Goal: Check status: Check status

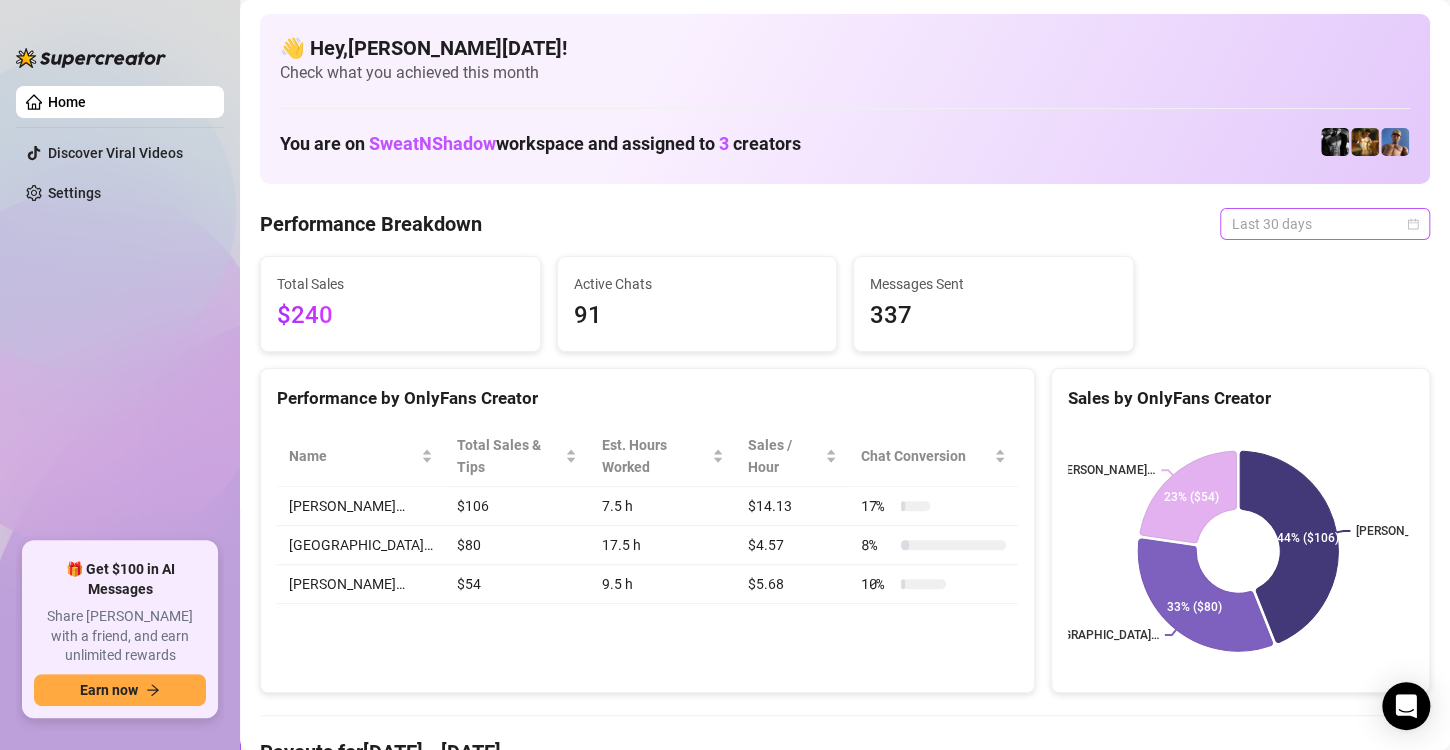
click at [1232, 221] on span "Last 30 days" at bounding box center [1325, 224] width 186 height 30
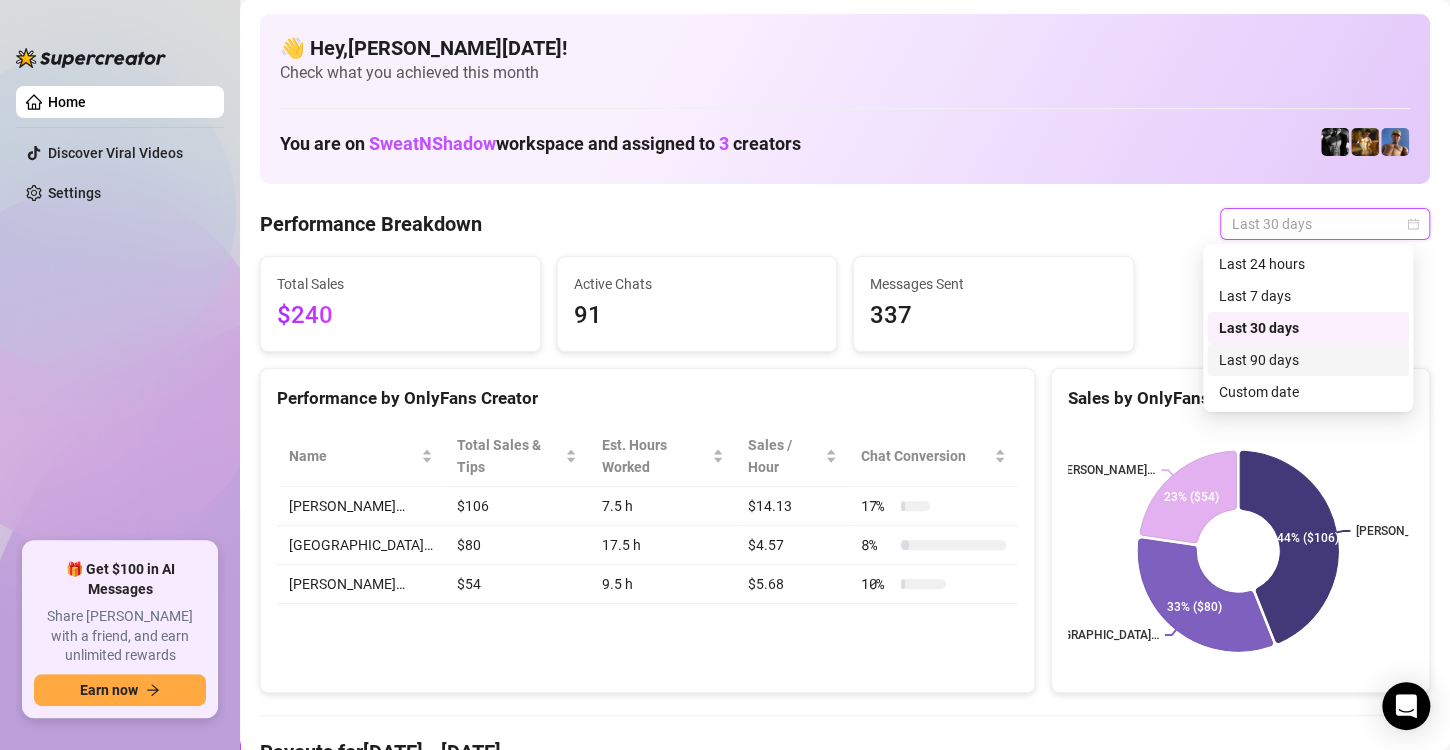
click at [1255, 354] on div "Last 90 days" at bounding box center [1308, 360] width 178 height 22
click at [1292, 226] on span "Last 90 days" at bounding box center [1325, 224] width 186 height 30
click at [1283, 320] on div "Last 30 days" at bounding box center [1308, 328] width 178 height 22
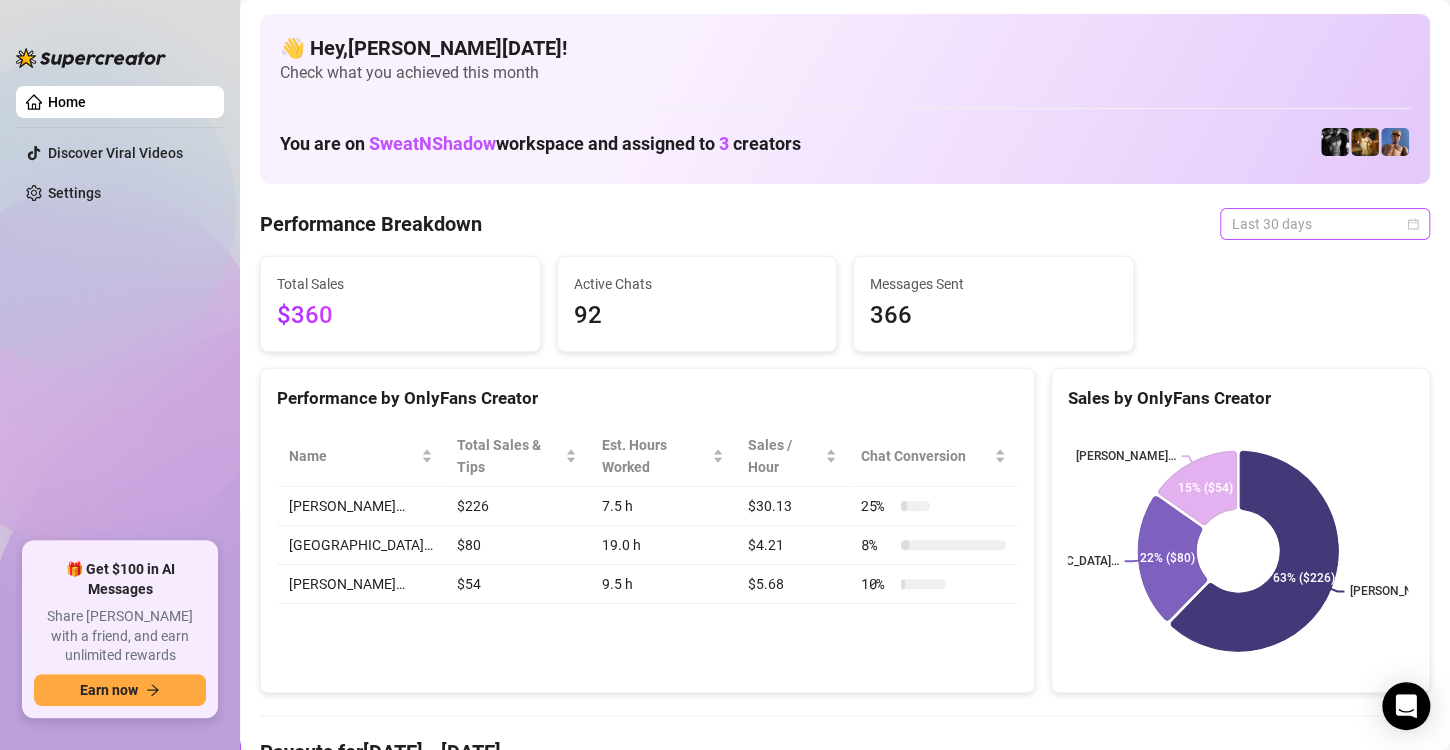
click at [1249, 220] on span "Last 30 days" at bounding box center [1325, 224] width 186 height 30
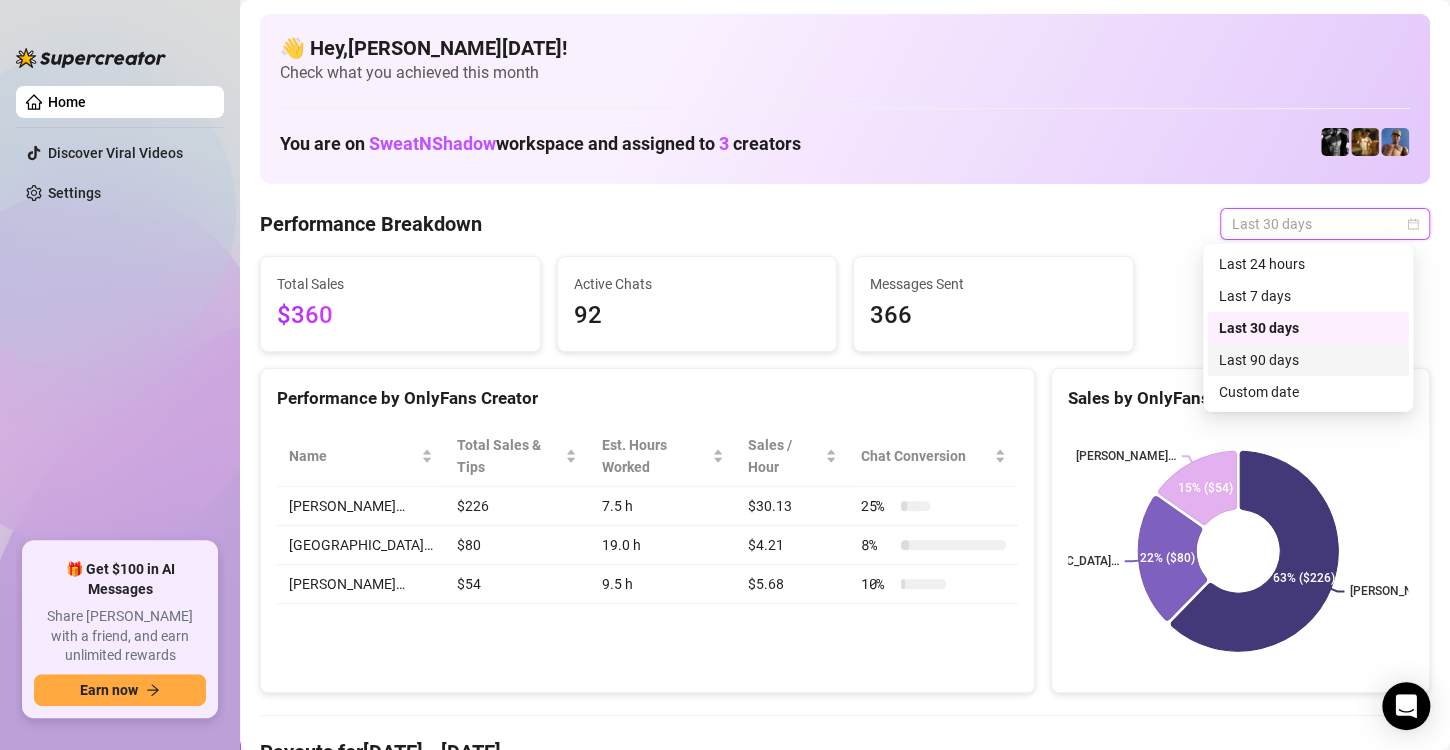
click at [1266, 352] on div "Last 90 days" at bounding box center [1308, 360] width 178 height 22
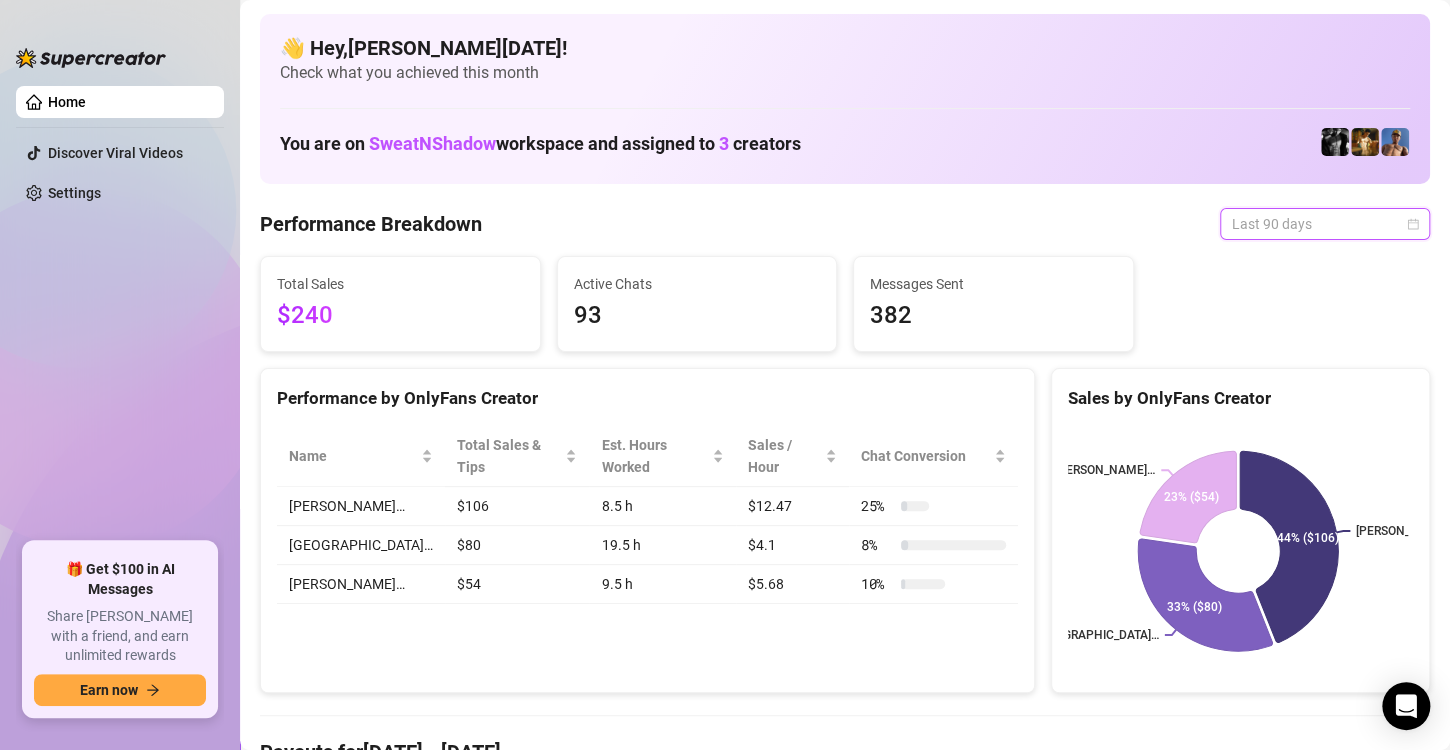
click at [1327, 225] on span "Last 90 days" at bounding box center [1325, 224] width 186 height 30
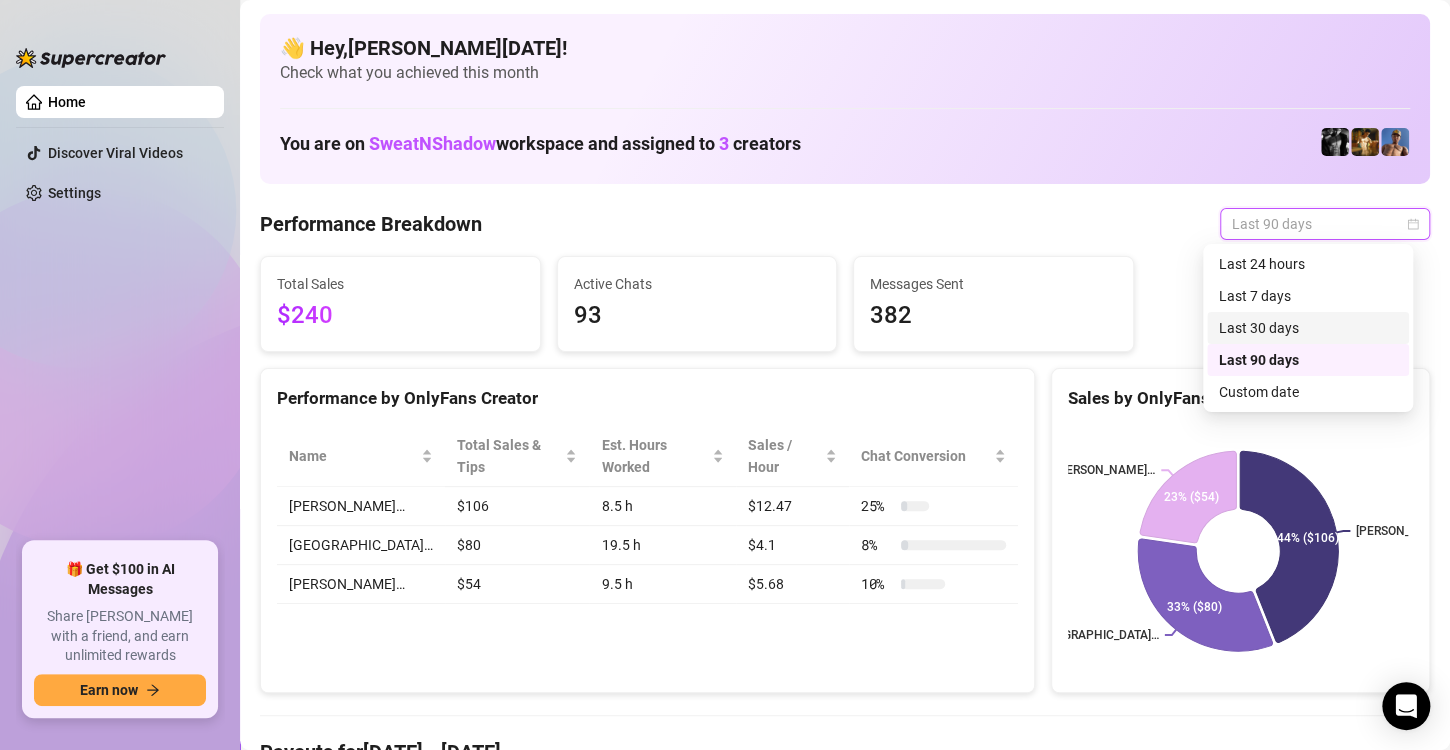
click at [1288, 321] on div "Last 30 days" at bounding box center [1308, 328] width 178 height 22
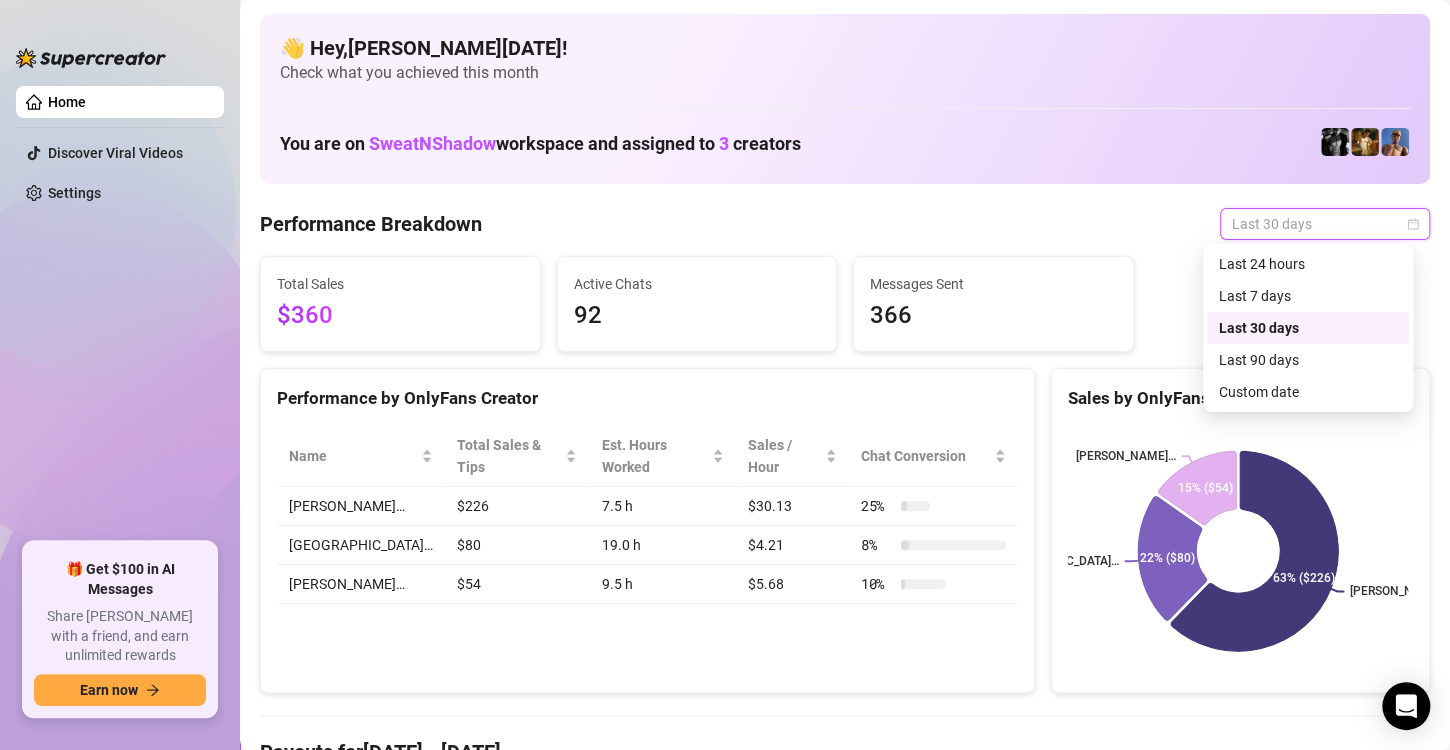
click at [1382, 222] on span "Last 30 days" at bounding box center [1325, 224] width 186 height 30
click at [1293, 293] on div "Last 7 days" at bounding box center [1308, 296] width 178 height 22
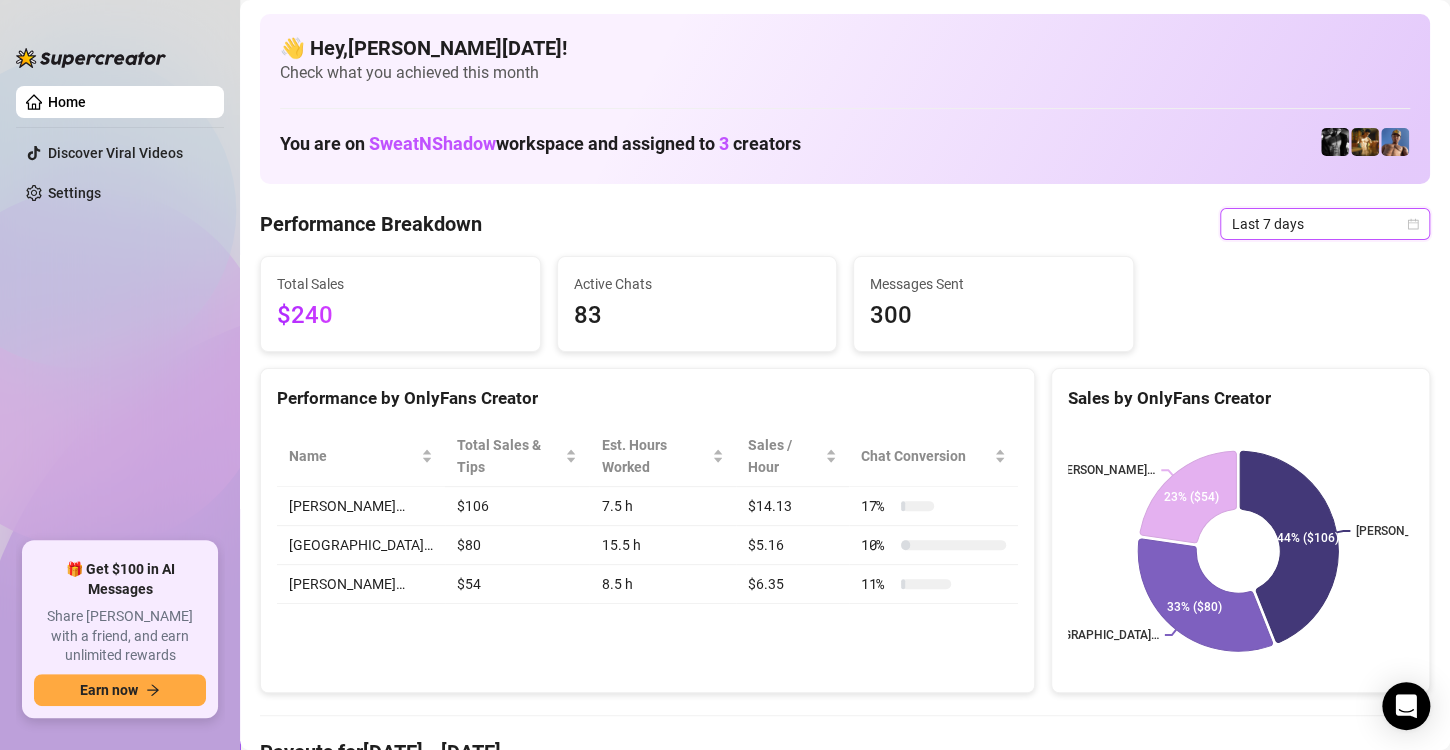
click at [1333, 220] on span "Last 7 days" at bounding box center [1325, 224] width 186 height 30
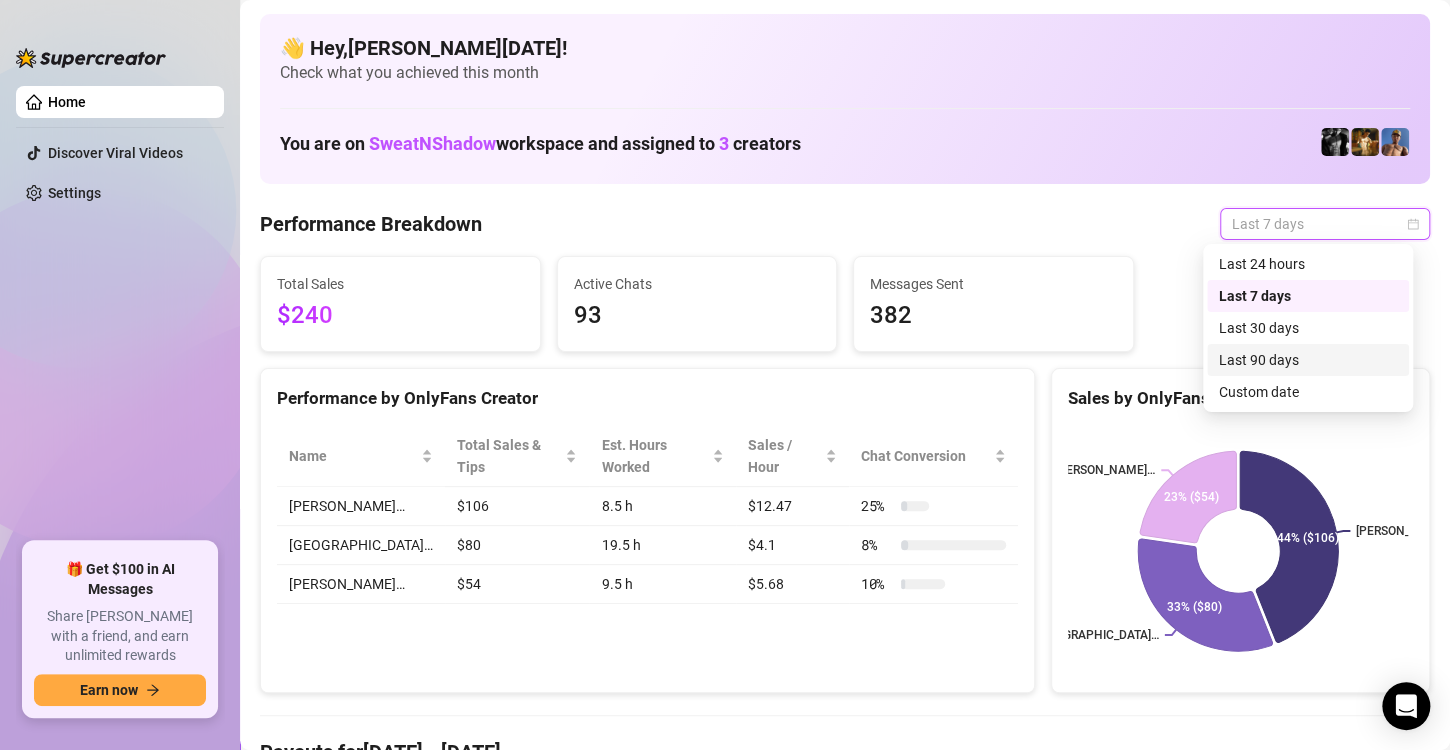
click at [1311, 361] on div "Last 90 days" at bounding box center [1308, 360] width 178 height 22
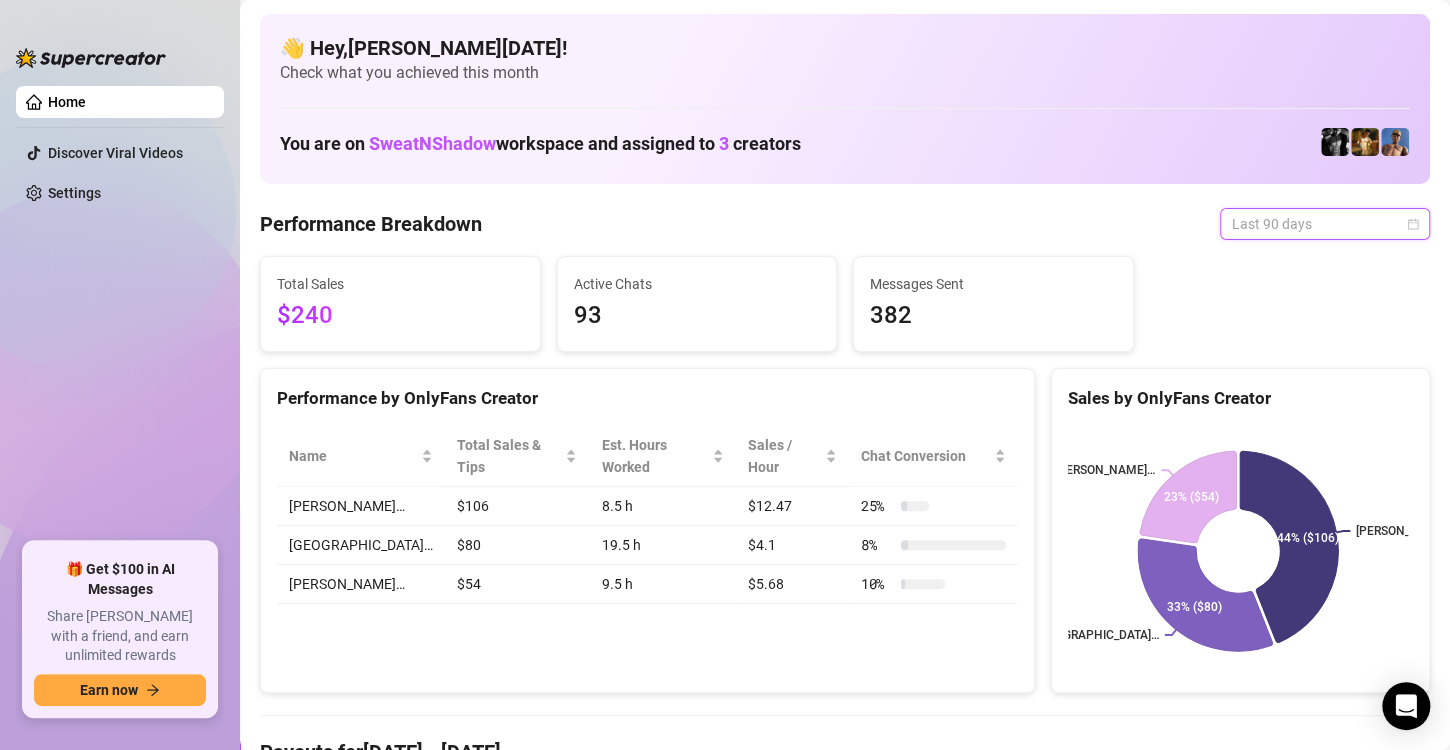
click at [1360, 224] on span "Last 90 days" at bounding box center [1325, 224] width 186 height 30
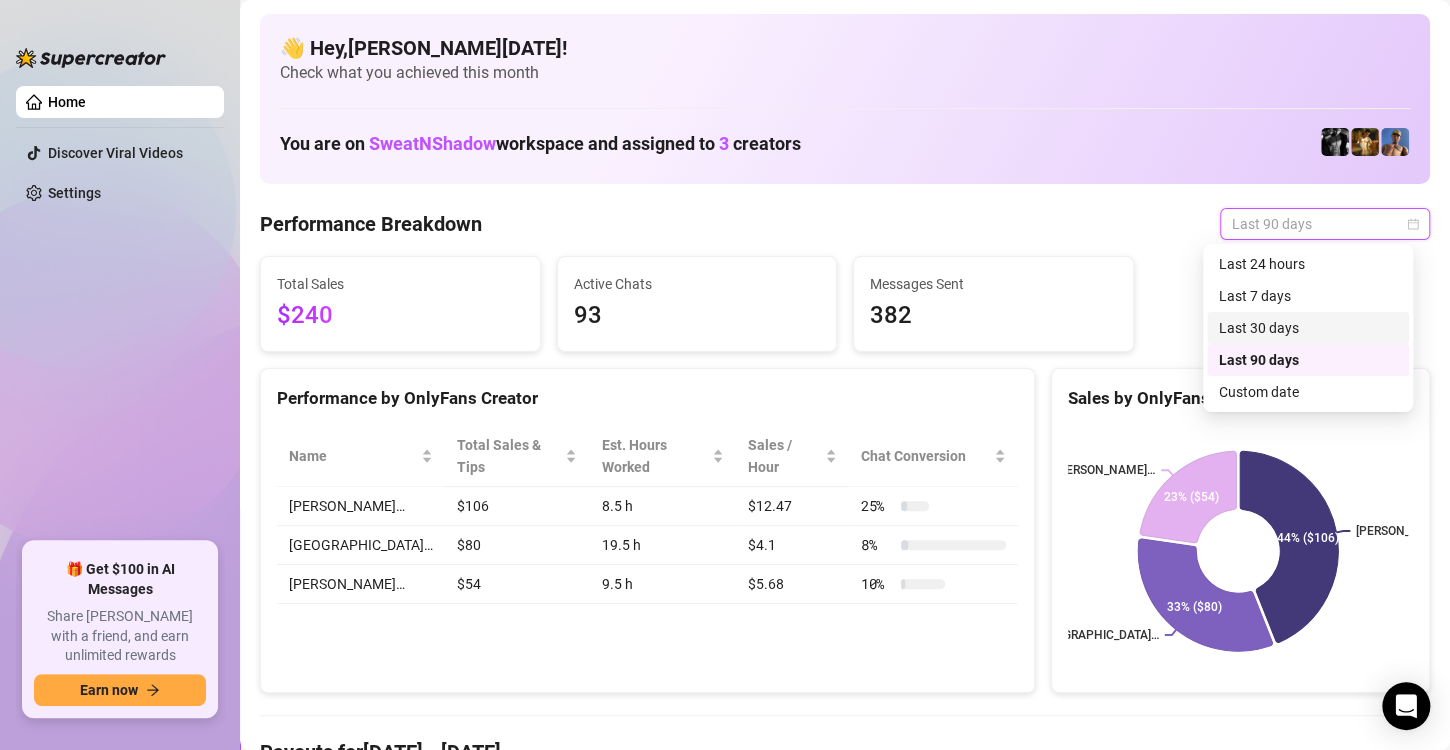
click at [1263, 317] on div "Last 30 days" at bounding box center [1308, 328] width 178 height 22
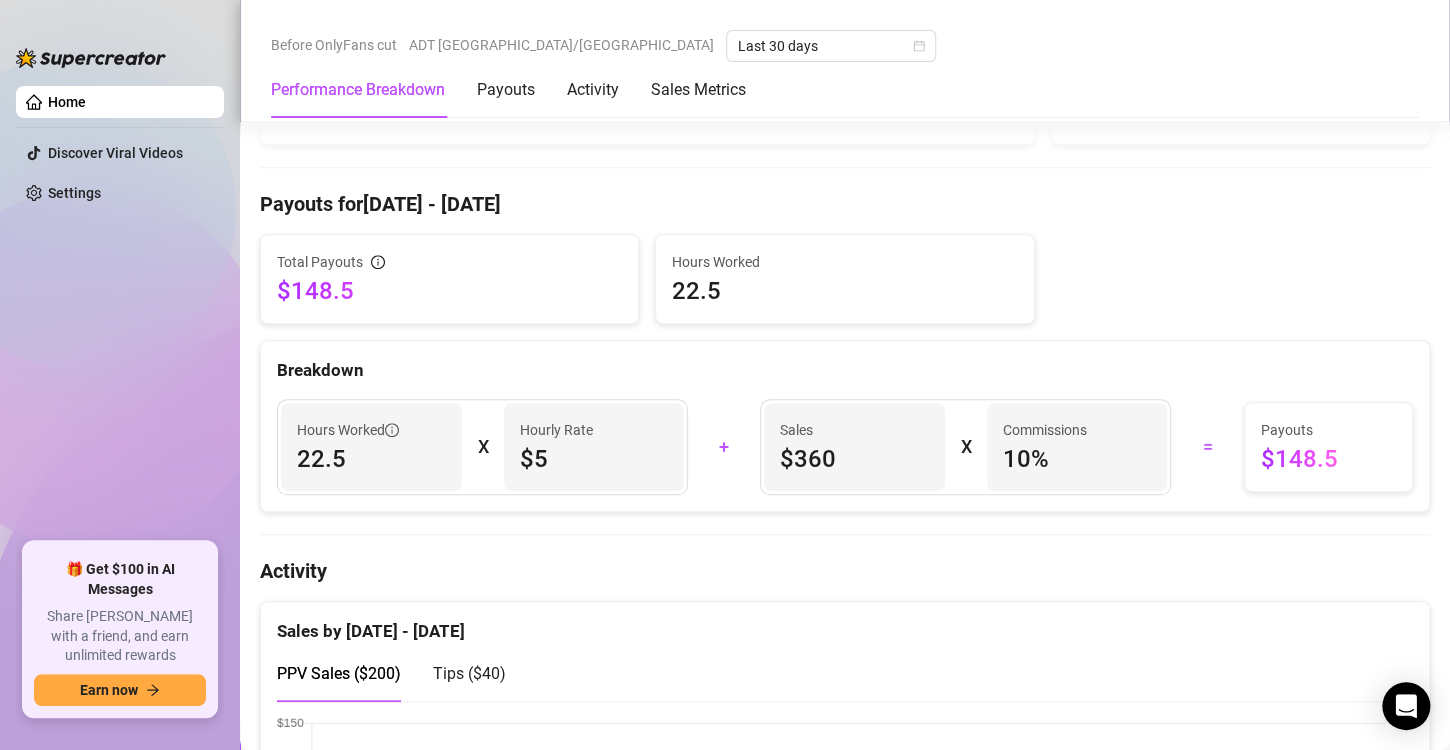
scroll to position [553, 0]
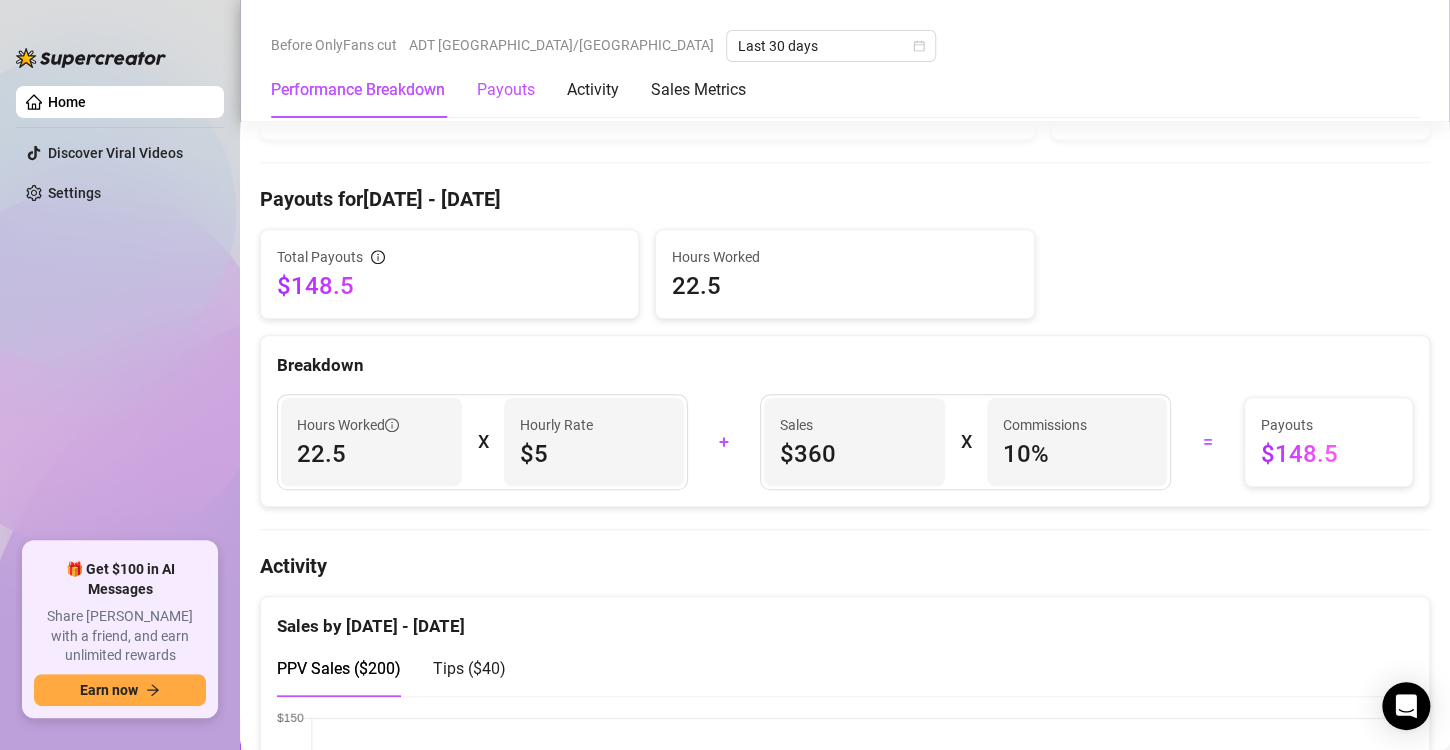
click at [514, 96] on div "Payouts" at bounding box center [506, 90] width 58 height 24
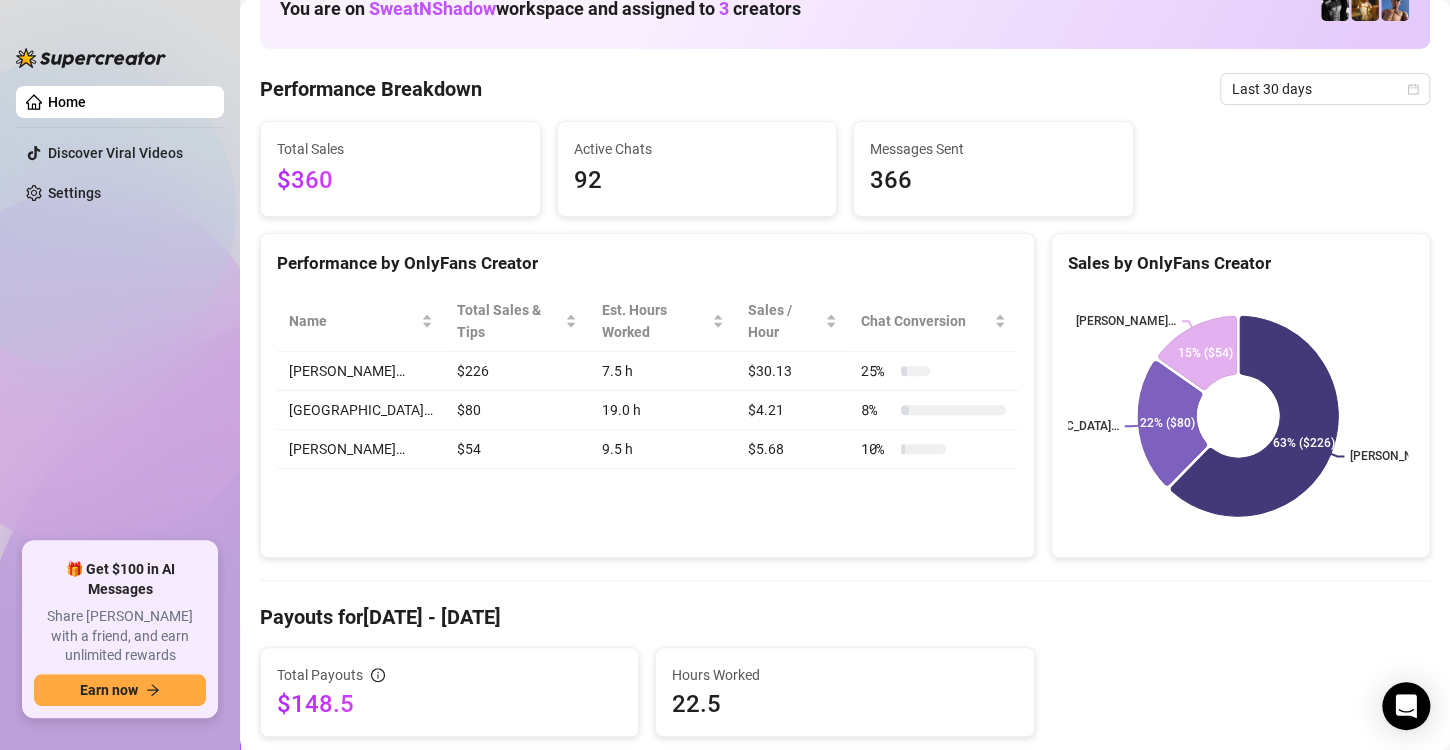
scroll to position [1266, 0]
